Goal: Task Accomplishment & Management: Manage account settings

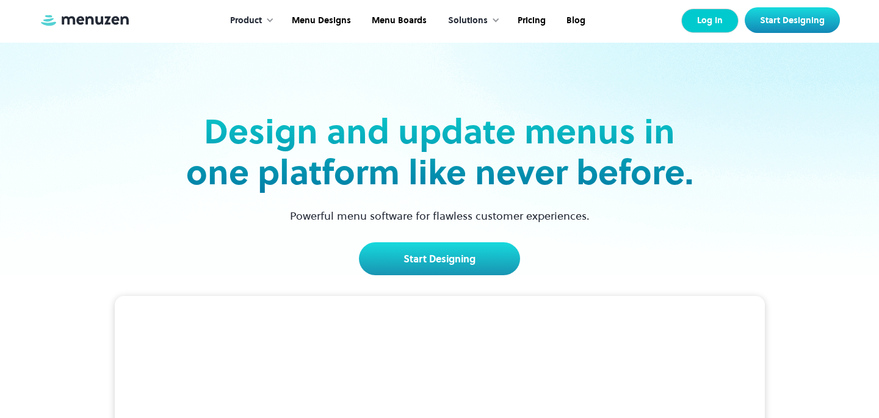
click at [719, 25] on link "Log In" at bounding box center [709, 21] width 57 height 24
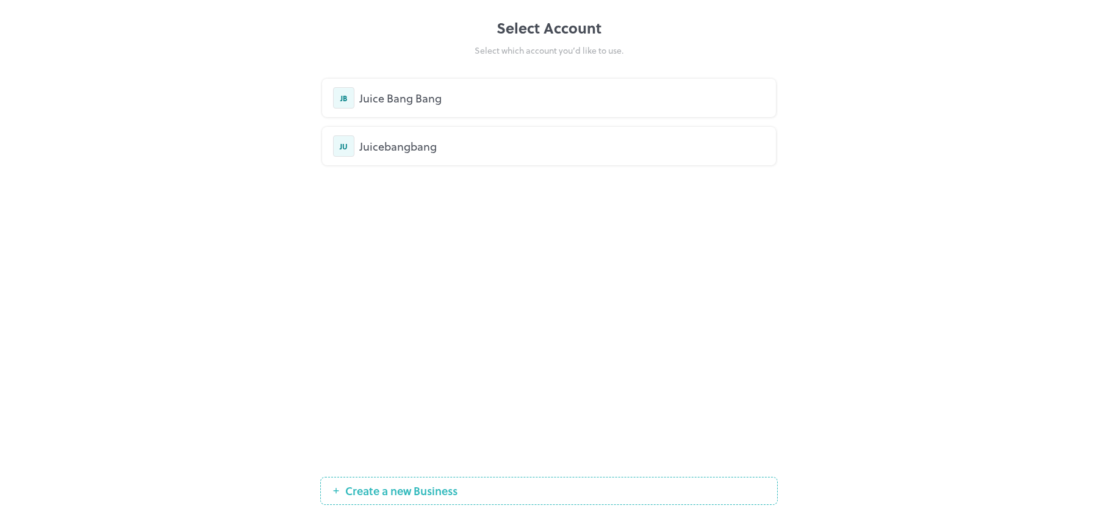
click at [570, 90] on div "Juice Bang Bang" at bounding box center [562, 98] width 406 height 16
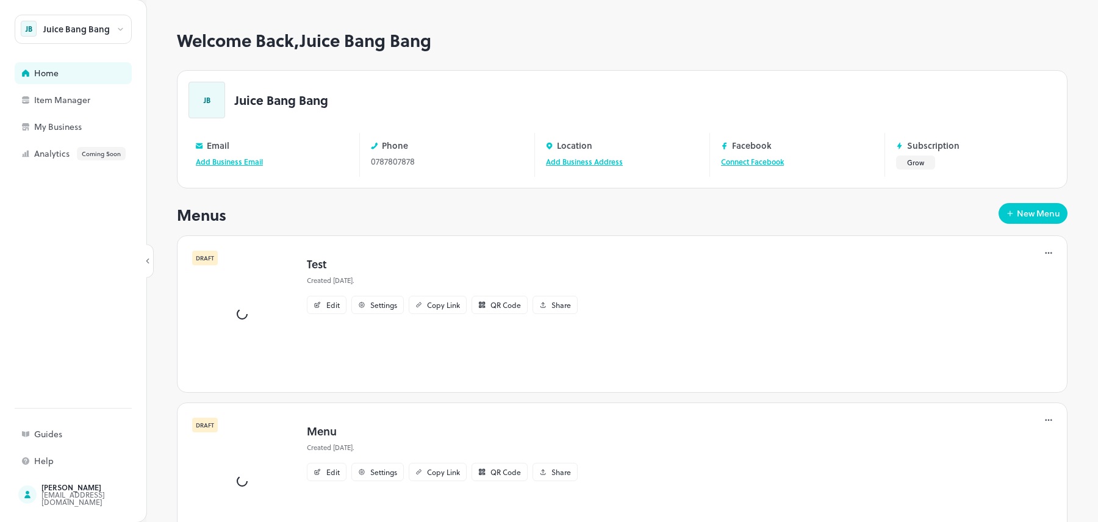
click at [118, 32] on icon at bounding box center [120, 29] width 9 height 9
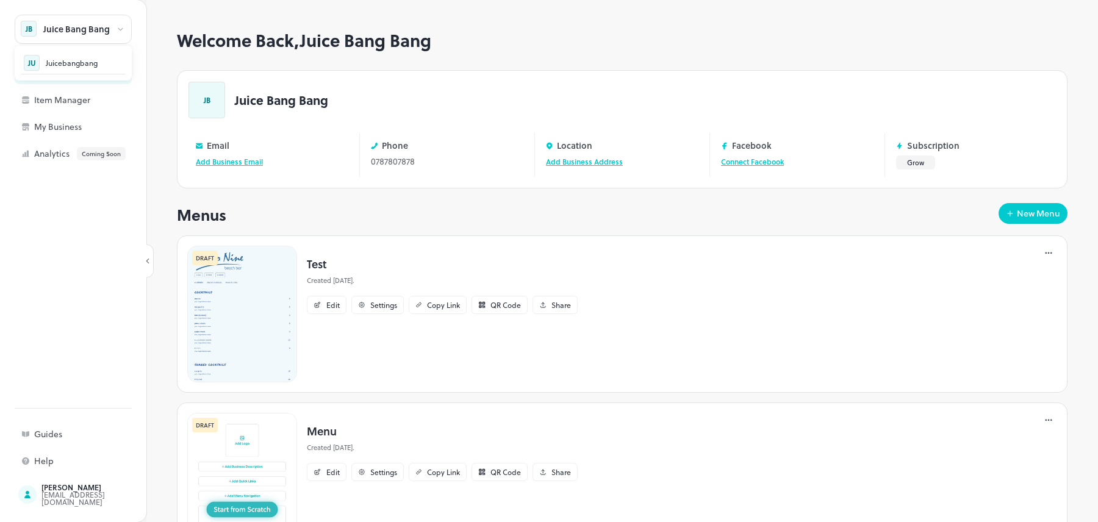
click at [121, 28] on div at bounding box center [549, 261] width 1098 height 522
click at [121, 28] on icon at bounding box center [120, 29] width 9 height 9
click at [121, 28] on div at bounding box center [549, 261] width 1098 height 522
click at [60, 495] on div "[EMAIL_ADDRESS][DOMAIN_NAME]" at bounding box center [98, 498] width 115 height 15
click at [68, 131] on div "My Business" at bounding box center [95, 127] width 122 height 9
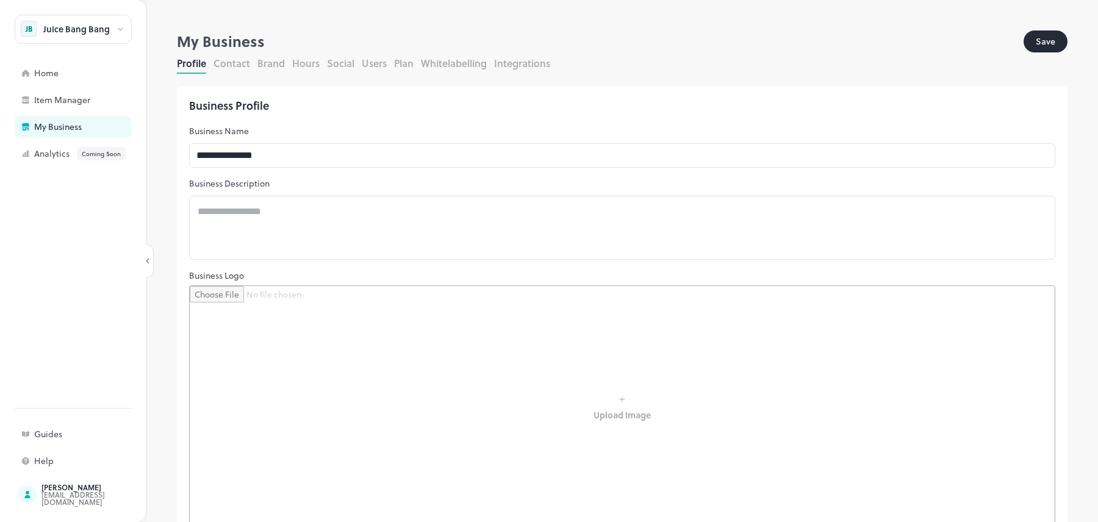
click at [402, 63] on button "Plan" at bounding box center [404, 63] width 20 height 14
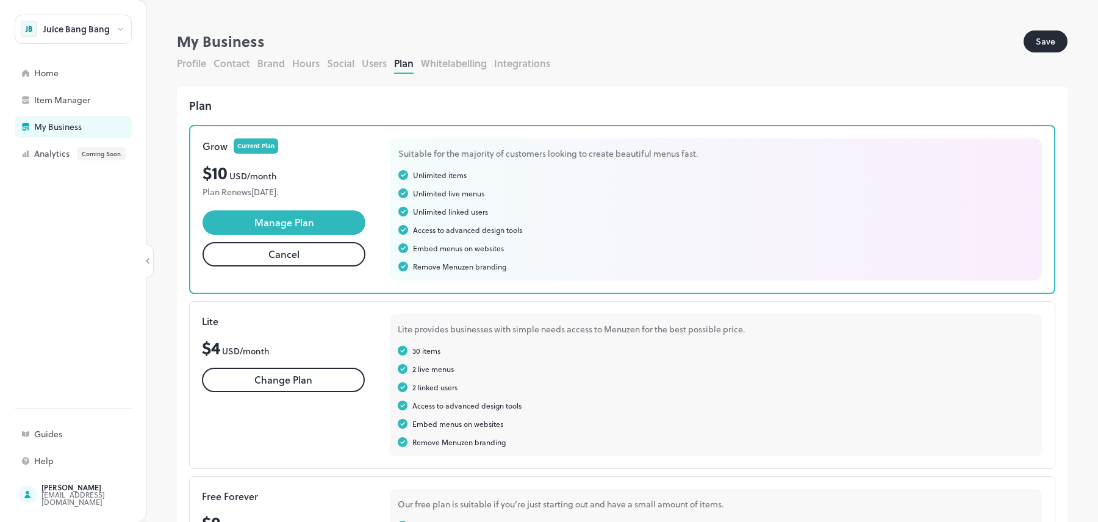
click at [305, 254] on button "Cancel" at bounding box center [284, 254] width 163 height 24
